Goal: Obtain resource: Download file/media

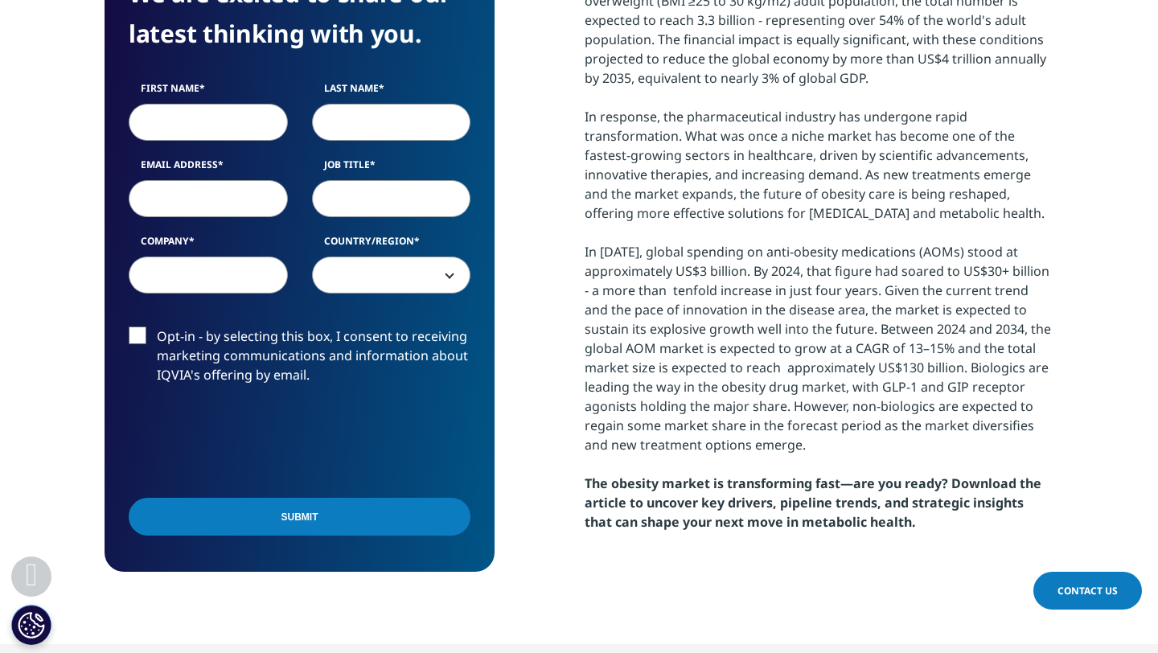
scroll to position [851, 0]
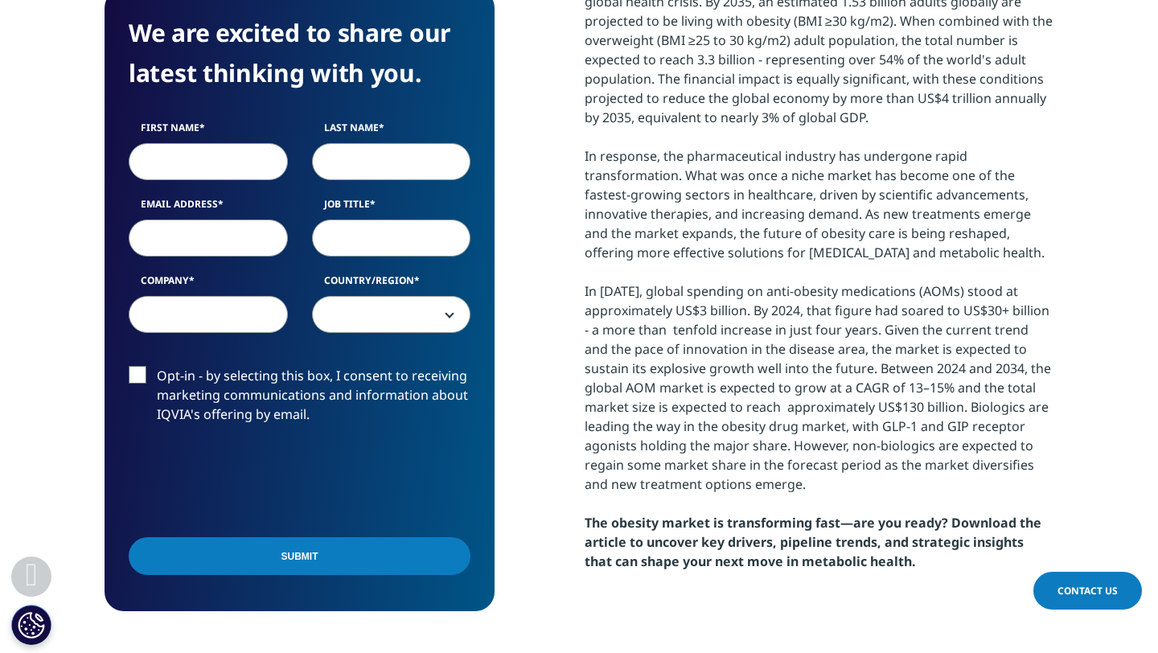
click at [179, 170] on input "First Name" at bounding box center [208, 161] width 159 height 37
type input "[PERSON_NAME]"
type input "Hope"
type input "[PERSON_NAME][EMAIL_ADDRESS][DOMAIN_NAME]"
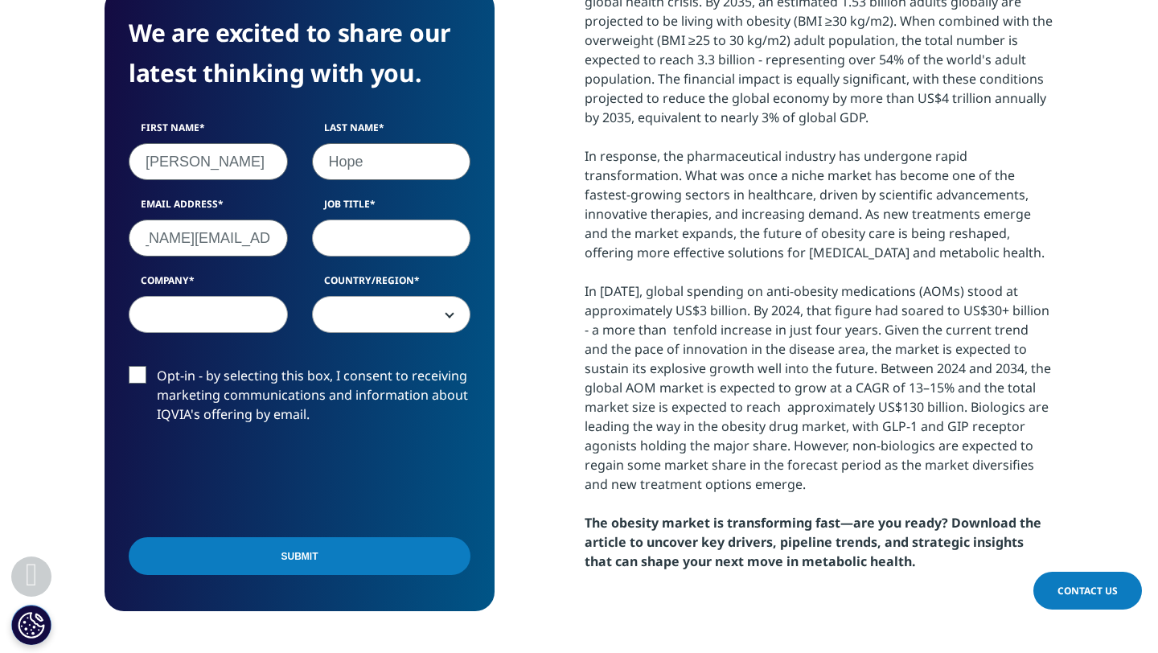
scroll to position [0, 0]
type input "Strat"
click at [195, 307] on input "Company" at bounding box center [208, 314] width 159 height 37
type input "Avalere"
click at [382, 330] on span at bounding box center [392, 315] width 158 height 37
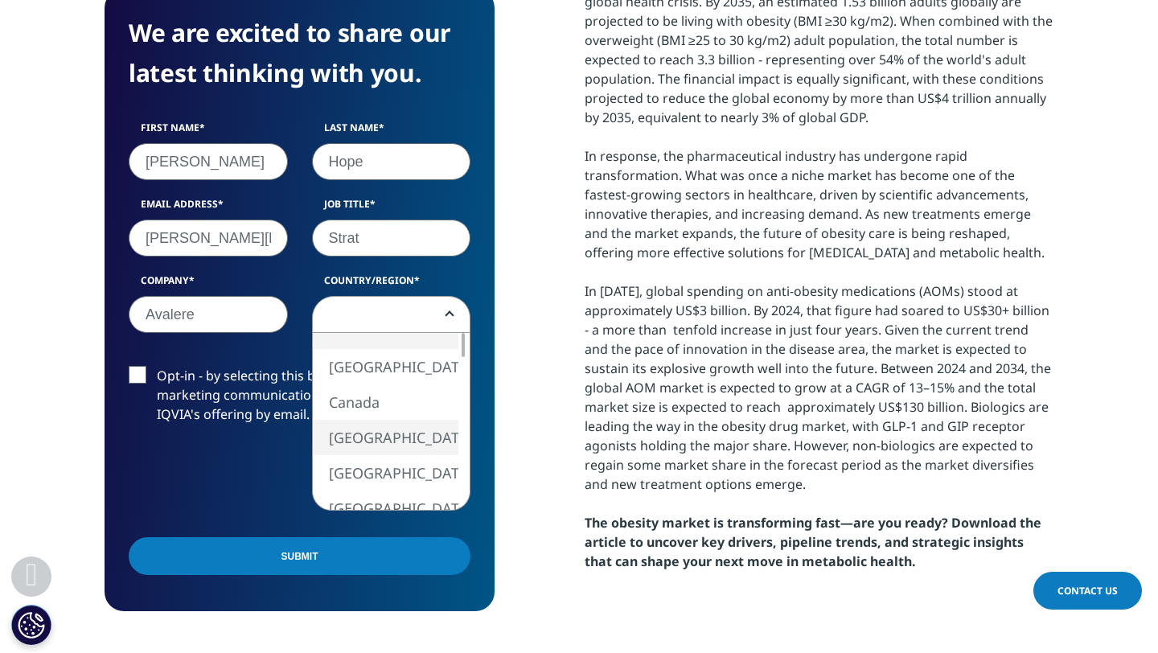
select select "[GEOGRAPHIC_DATA]"
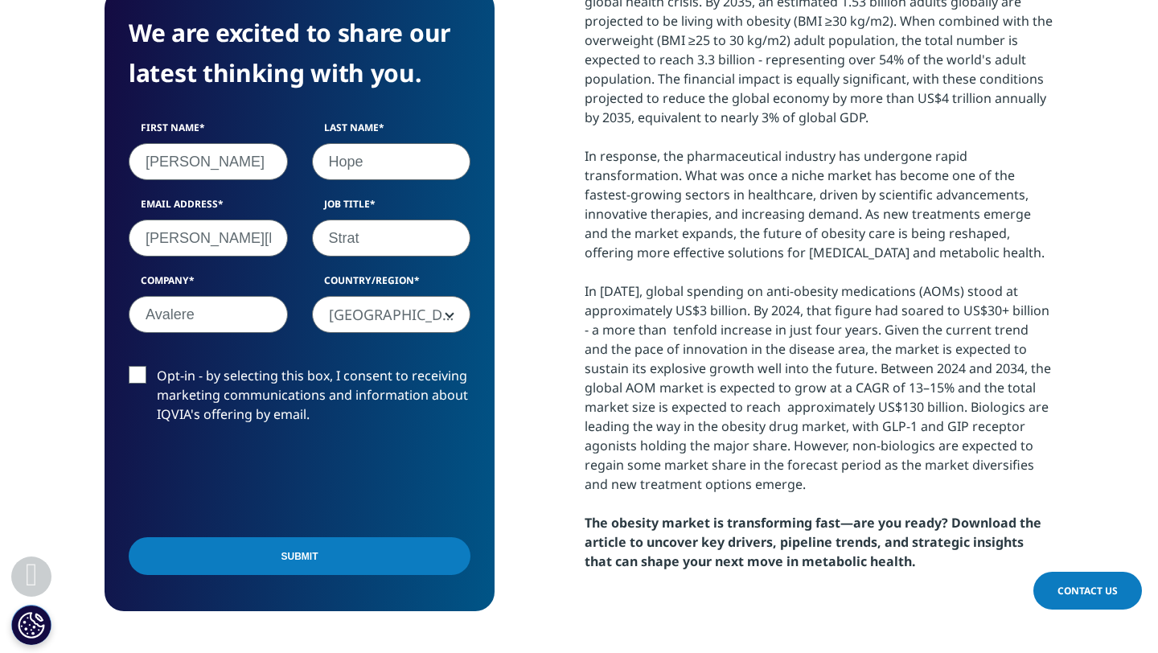
click at [265, 557] on input "Submit" at bounding box center [300, 556] width 342 height 38
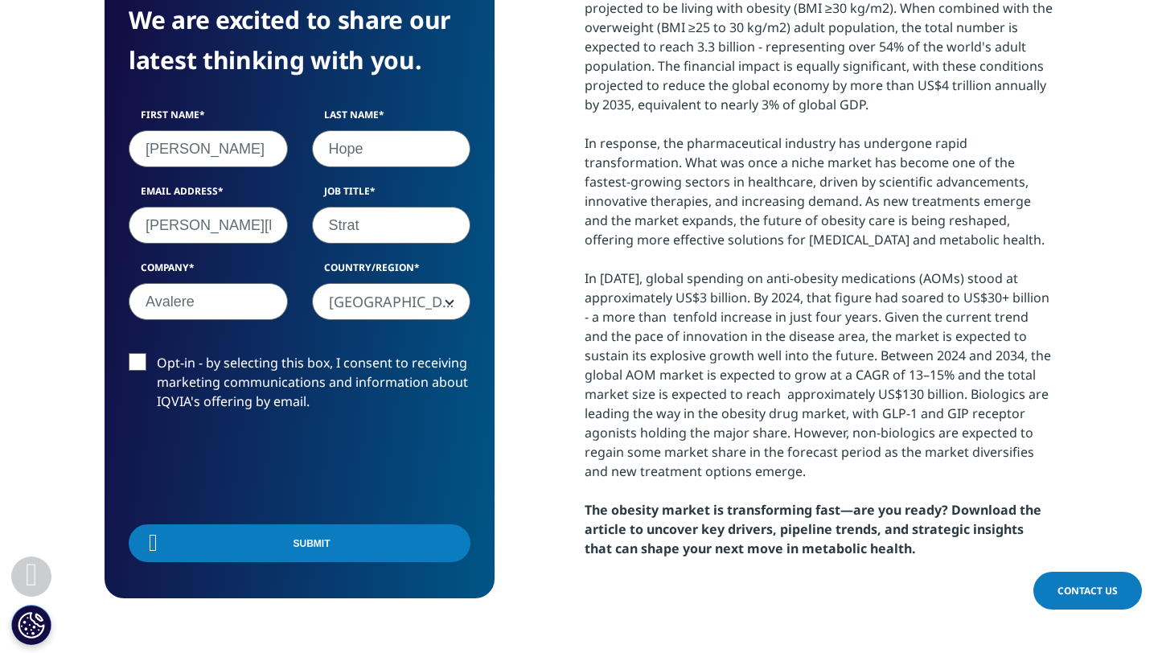
scroll to position [125, 390]
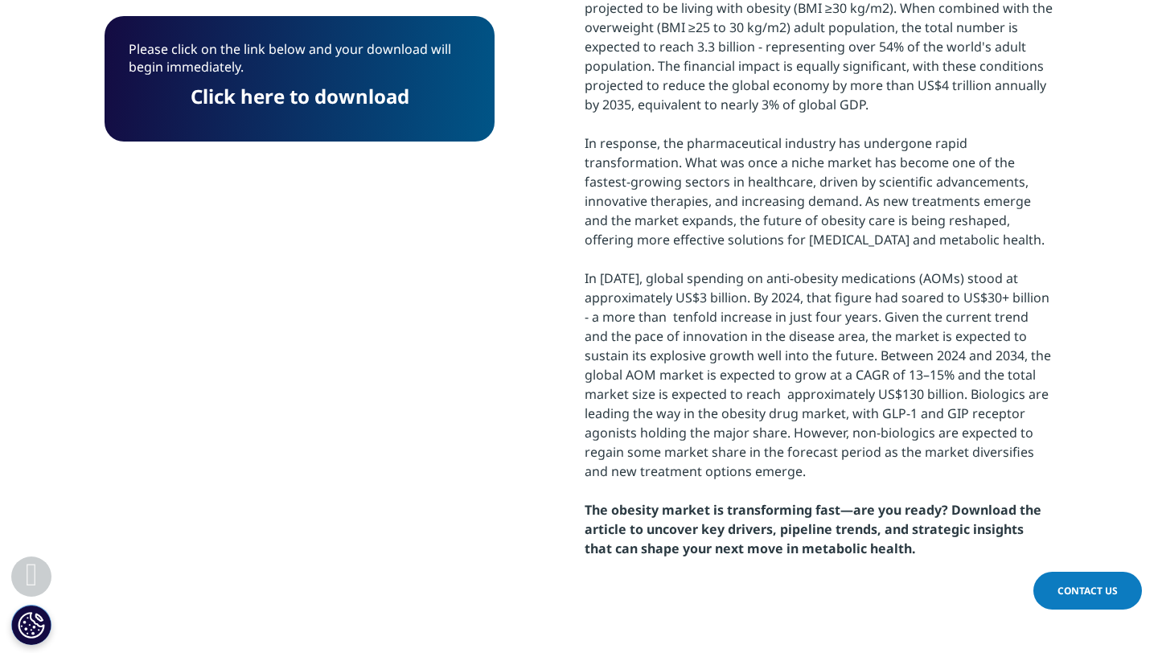
click at [329, 93] on link "Click here to download" at bounding box center [300, 96] width 219 height 27
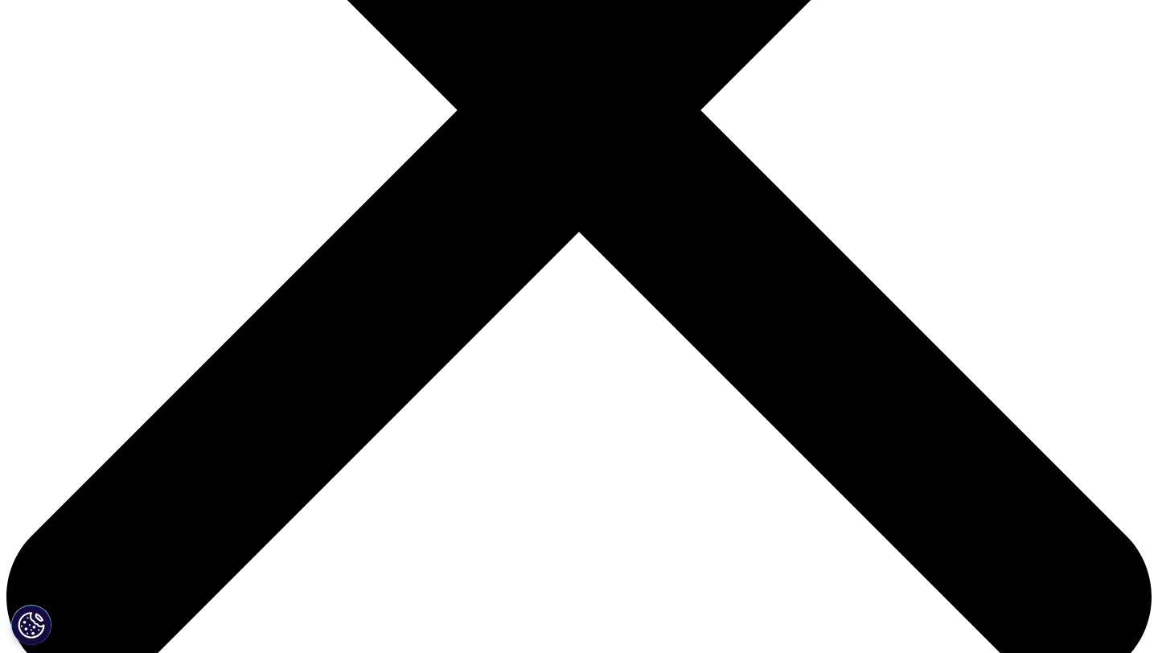
scroll to position [487, 0]
